Goal: Find specific page/section: Find specific page/section

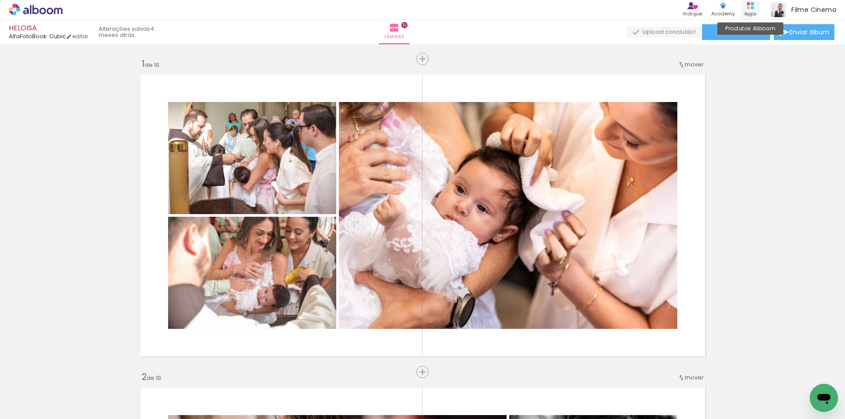
click at [753, 6] on rect at bounding box center [751, 7] width 3 height 3
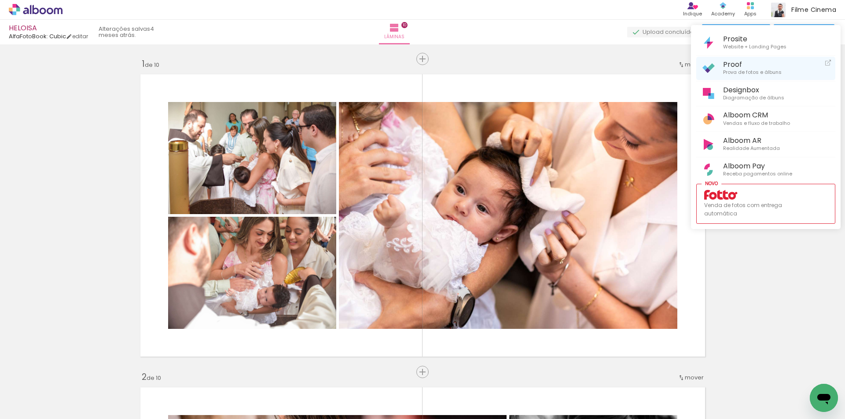
click at [743, 62] on span "Proof" at bounding box center [752, 64] width 59 height 8
